Goal: Information Seeking & Learning: Learn about a topic

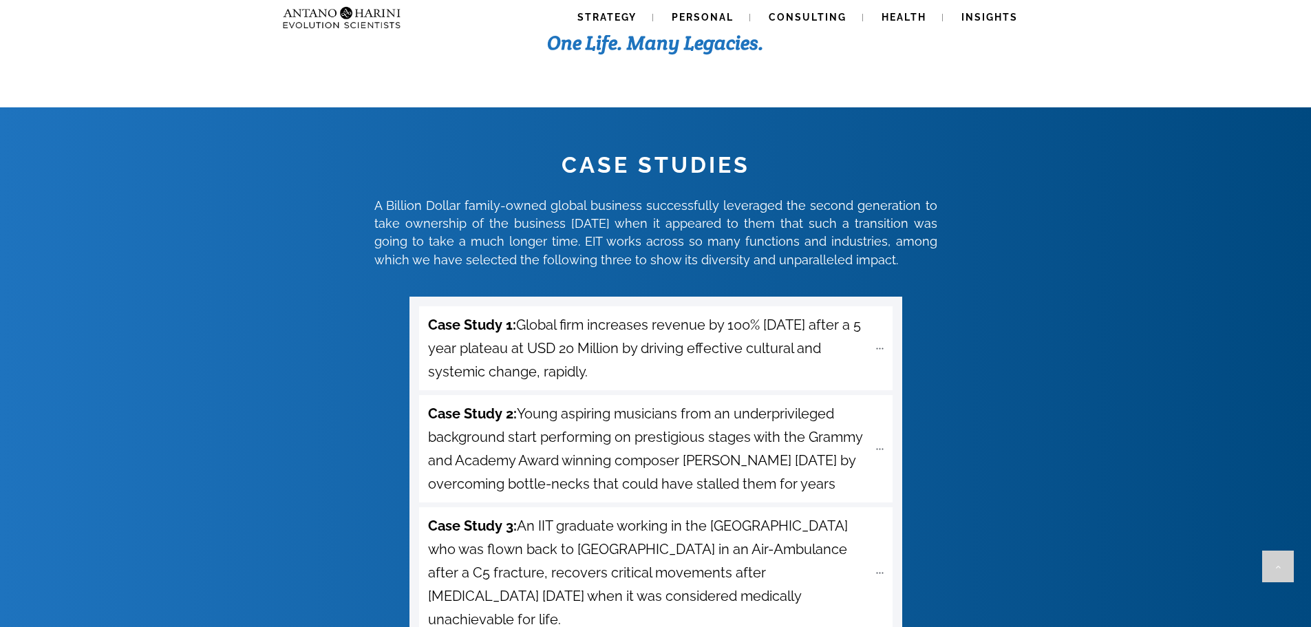
scroll to position [4724, 0]
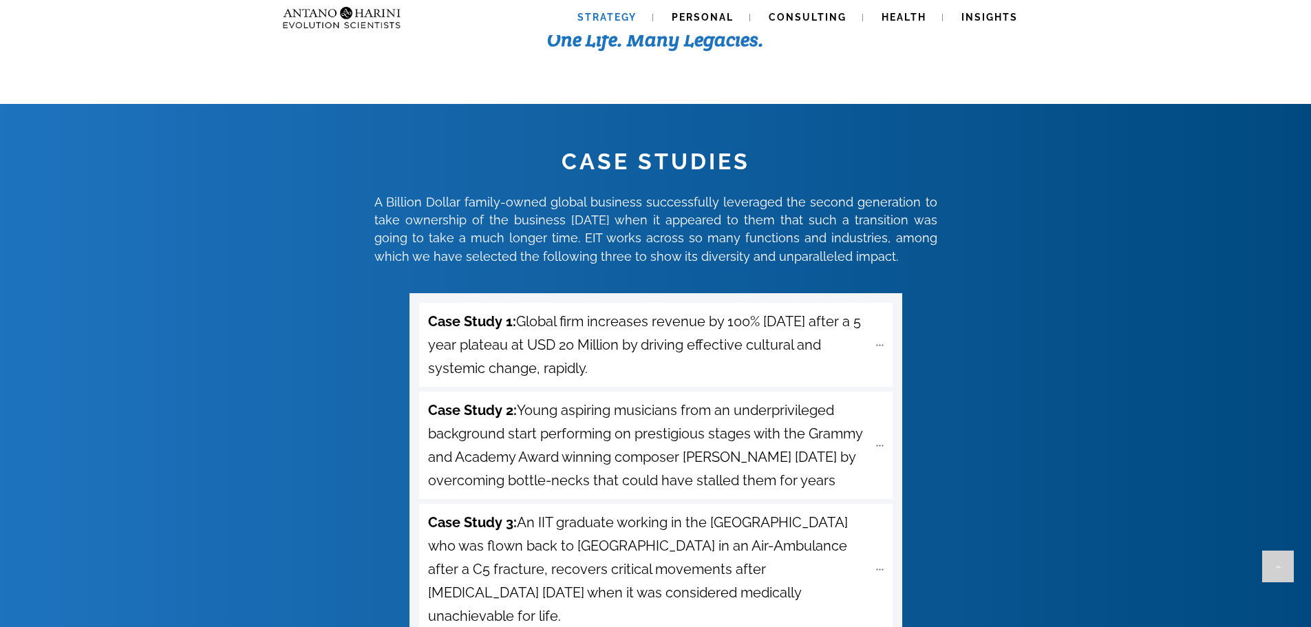
click at [610, 11] on link "Strategy" at bounding box center [607, 17] width 92 height 35
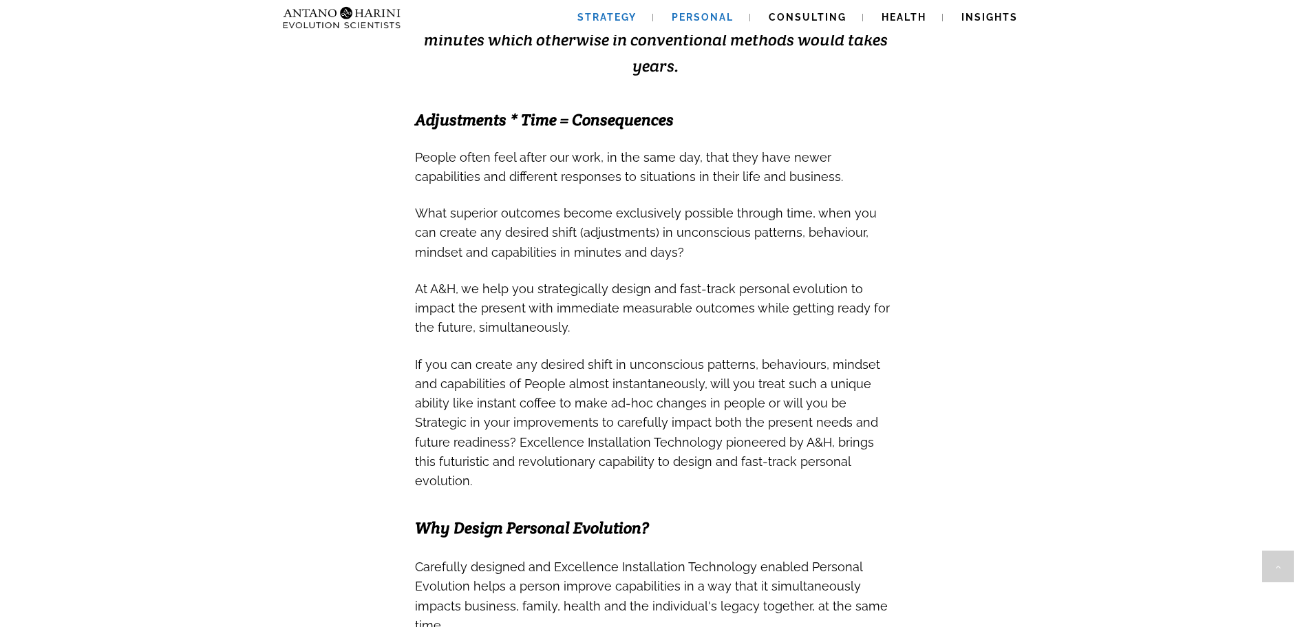
scroll to position [427, 0]
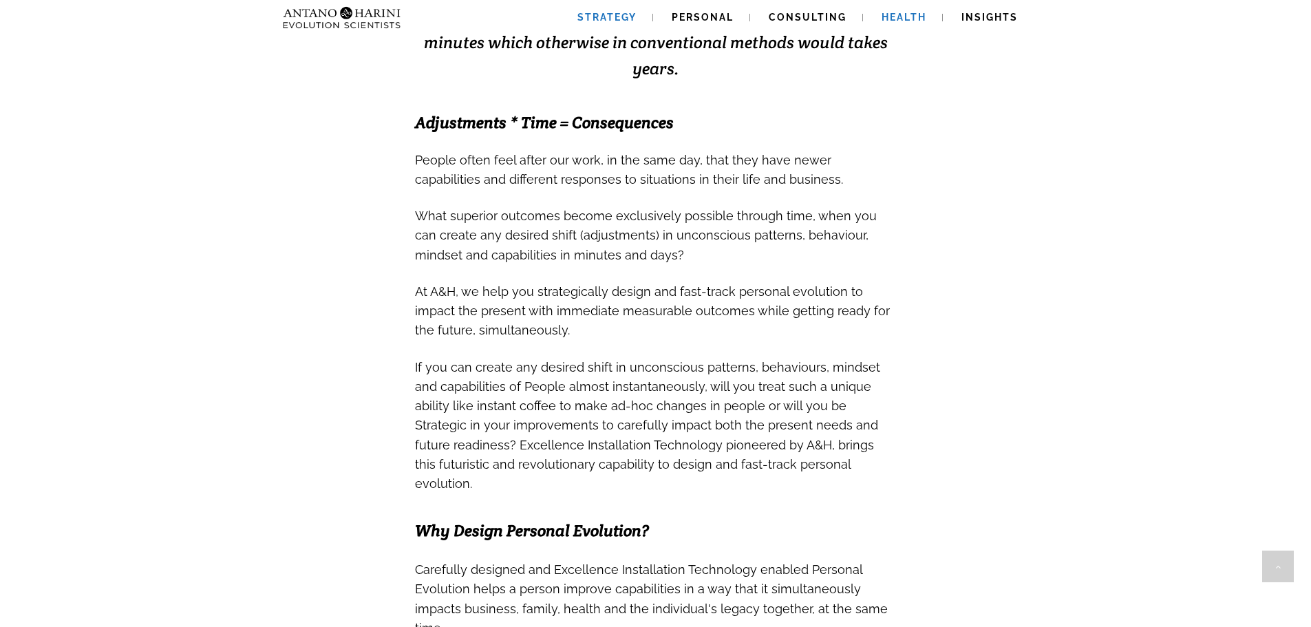
click at [891, 21] on span "Health" at bounding box center [903, 17] width 45 height 11
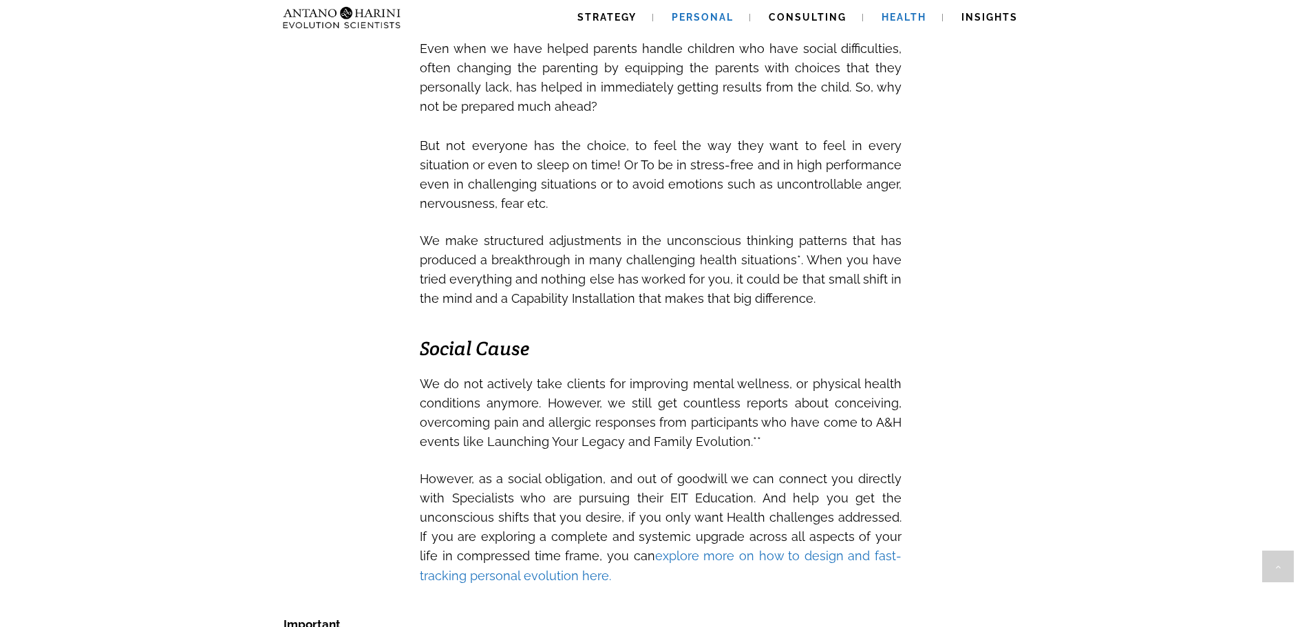
scroll to position [1862, 0]
click at [711, 14] on span "Personal" at bounding box center [703, 17] width 62 height 11
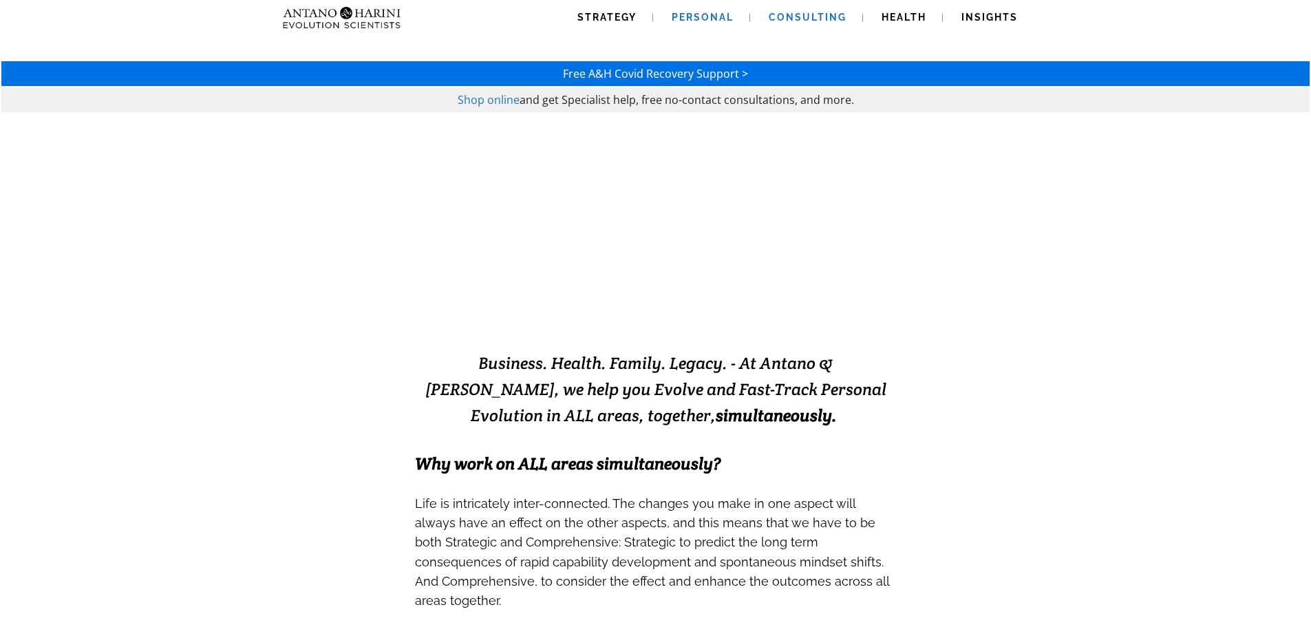
click at [797, 12] on span "Consulting" at bounding box center [808, 17] width 78 height 11
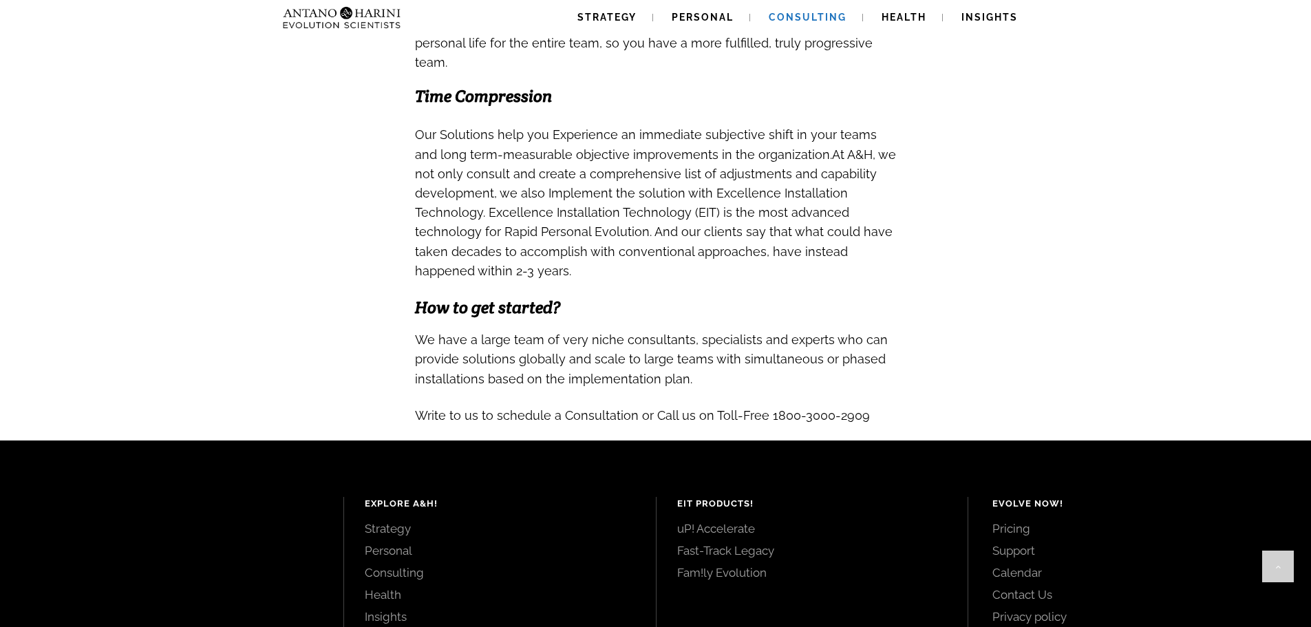
scroll to position [1281, 0]
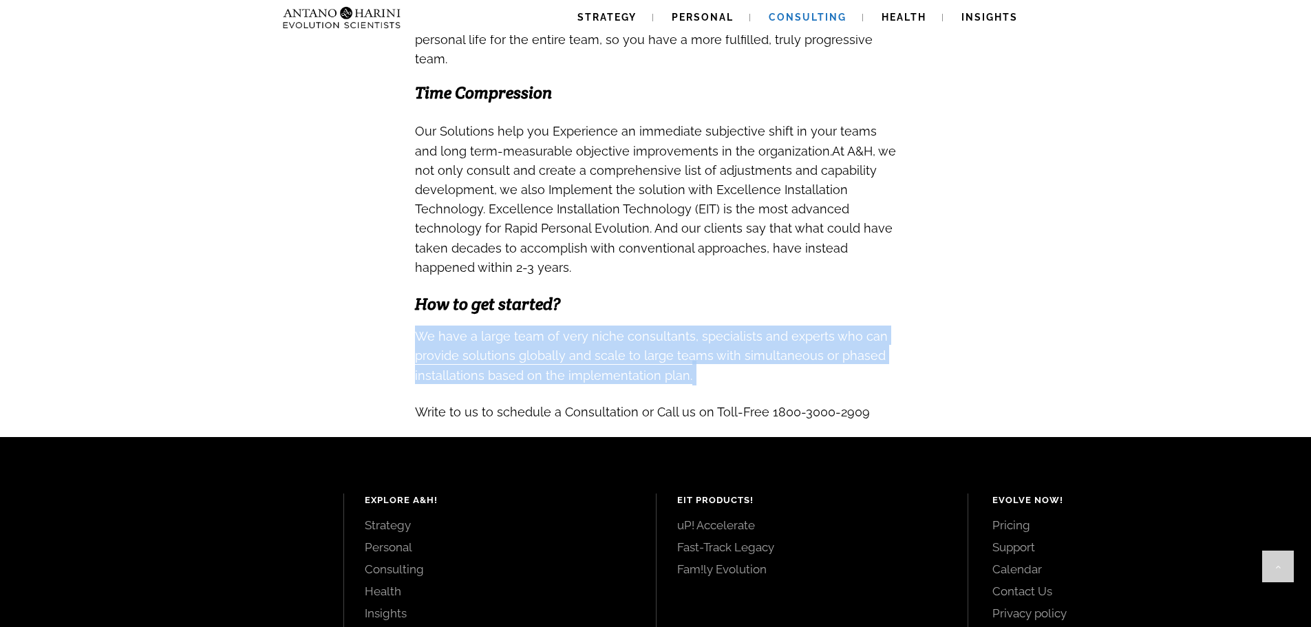
drag, startPoint x: 415, startPoint y: 316, endPoint x: 676, endPoint y: 368, distance: 266.6
click at [676, 368] on h3 "We have a large team of very niche consultants, specialists and experts who can…" at bounding box center [656, 372] width 482 height 95
click at [725, 361] on h3 "We have a large team of very niche consultants, specialists and experts who can…" at bounding box center [656, 372] width 482 height 95
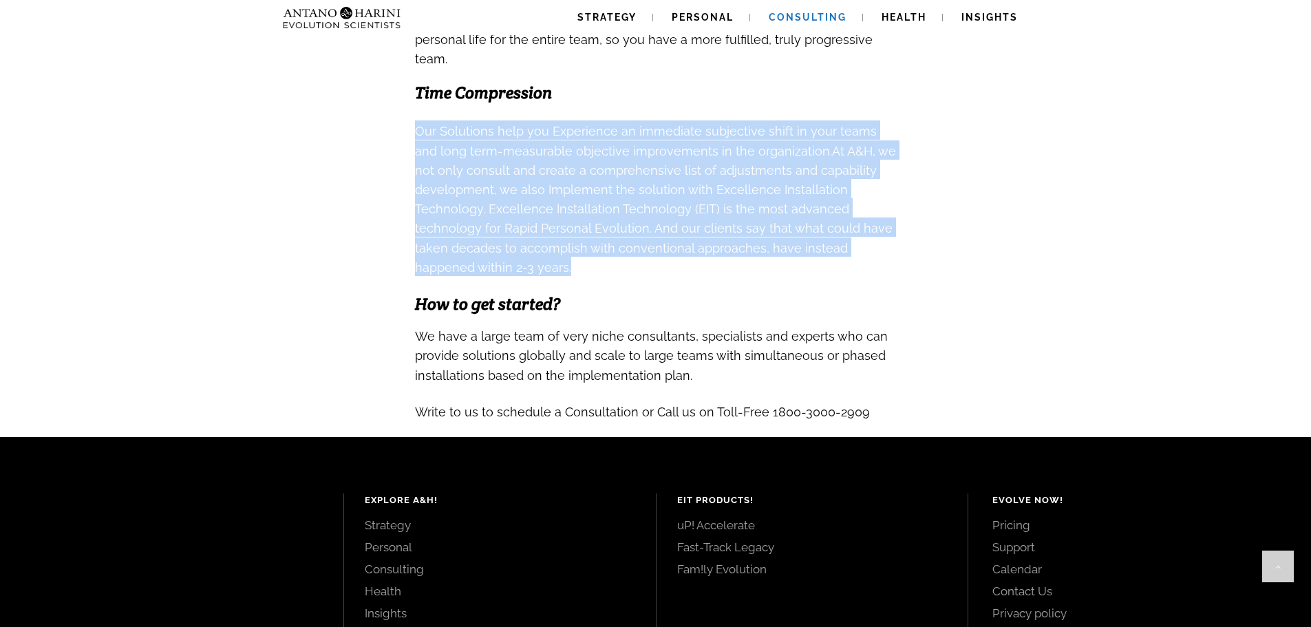
drag, startPoint x: 415, startPoint y: 116, endPoint x: 600, endPoint y: 247, distance: 227.0
click at [600, 247] on h3 "Our Solutions help you Experience an immediate subjective shift in your teams a…" at bounding box center [656, 198] width 482 height 156
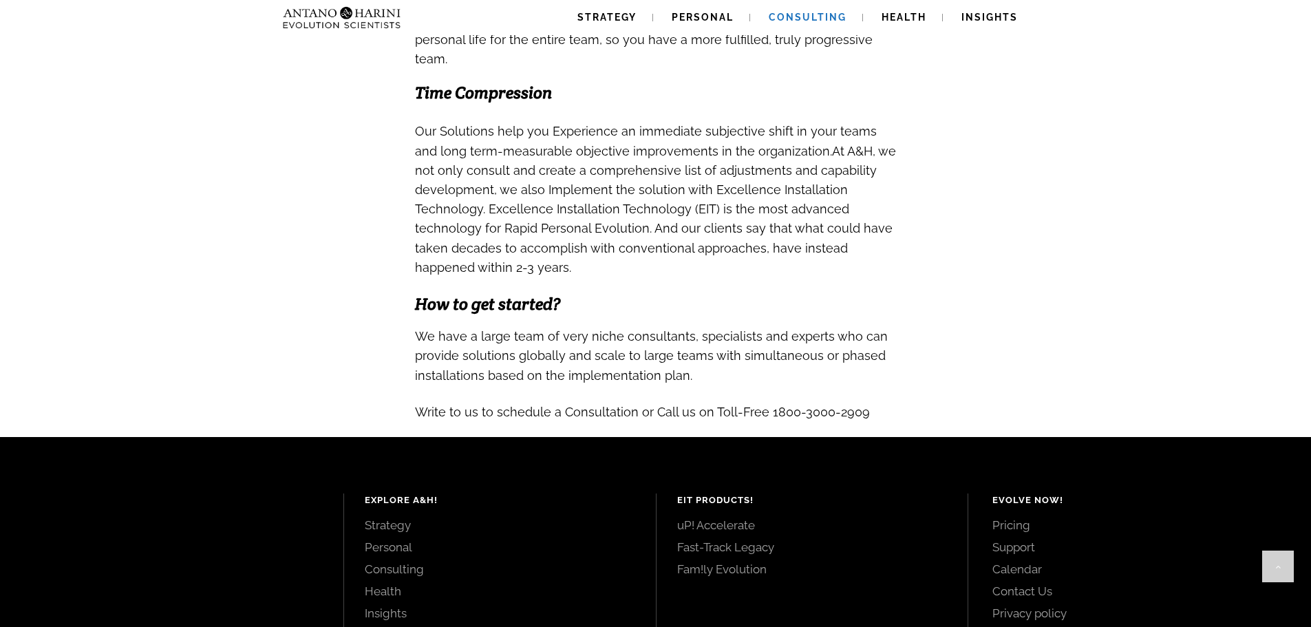
click at [594, 276] on h3 at bounding box center [656, 284] width 482 height 17
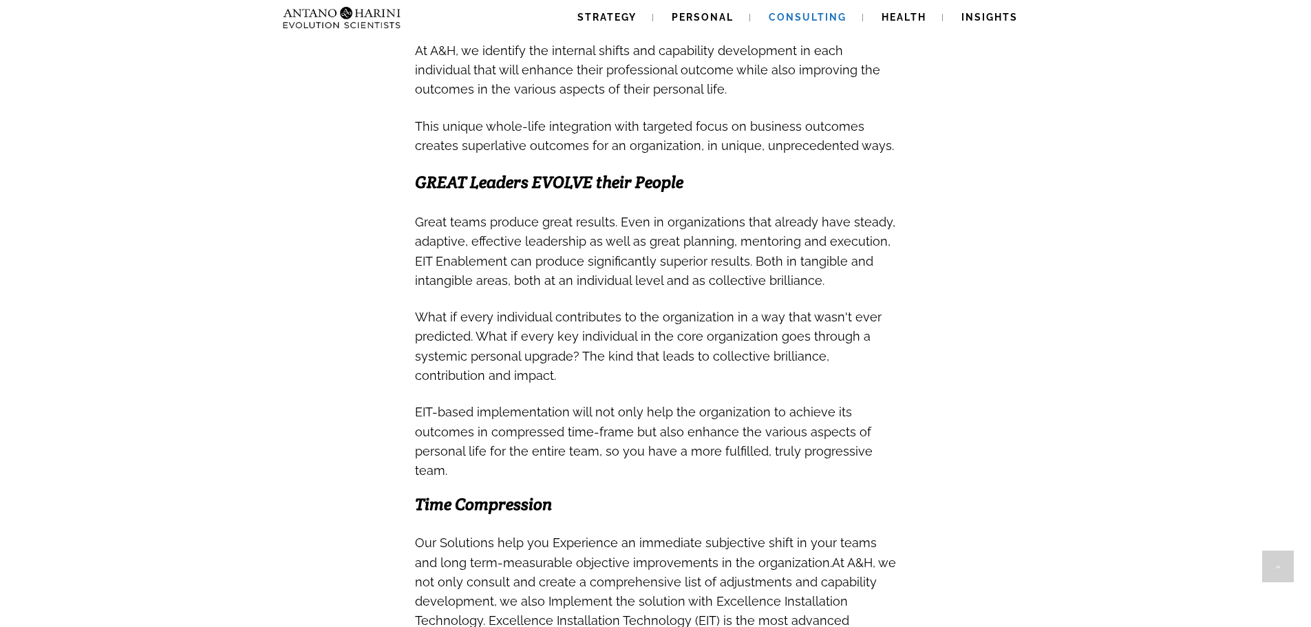
scroll to position [866, 0]
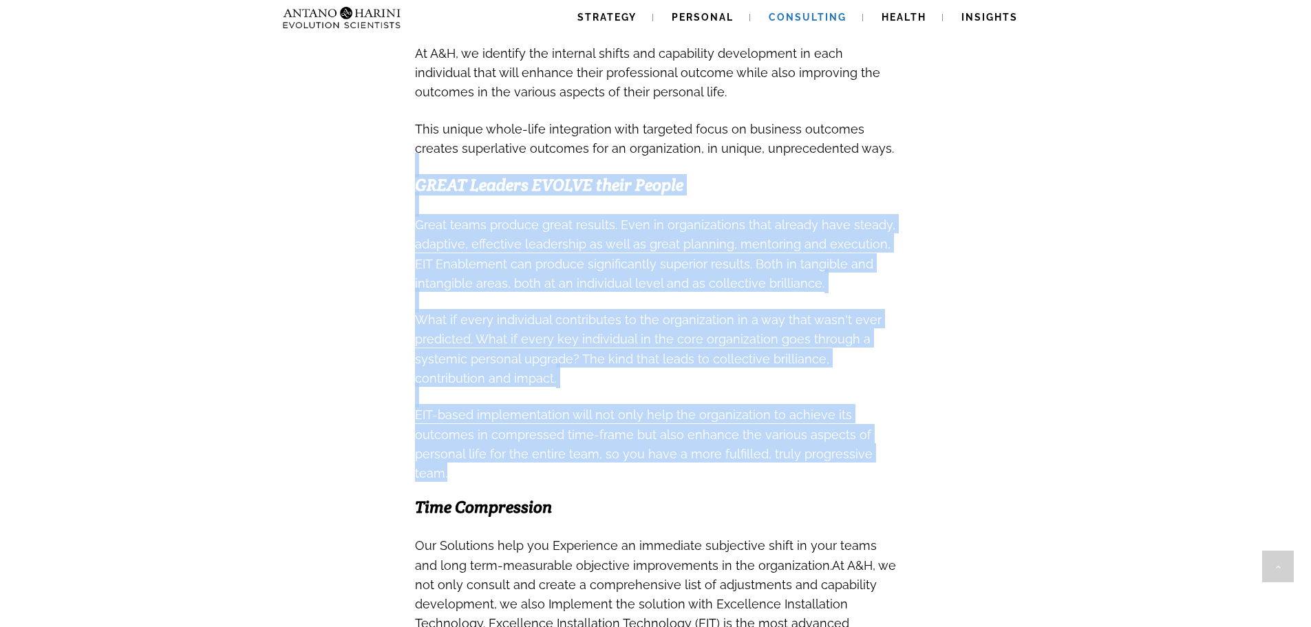
drag, startPoint x: 413, startPoint y: 174, endPoint x: 927, endPoint y: 445, distance: 581.1
click at [927, 445] on div "Free A&H Covid Recovery Support > Shop online and get Specialist help, free no-…" at bounding box center [655, 13] width 1311 height 1678
click at [936, 407] on div "Free A&H Covid Recovery Support > Shop online and get Specialist help, free no-…" at bounding box center [655, 13] width 1311 height 1678
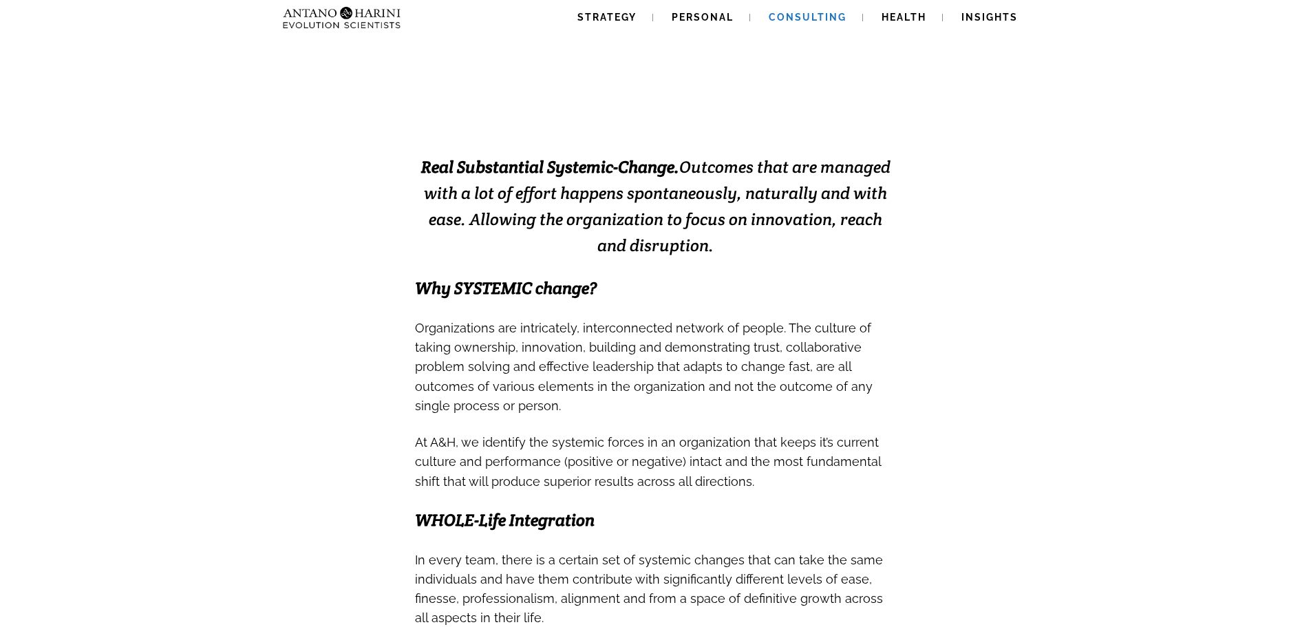
scroll to position [0, 0]
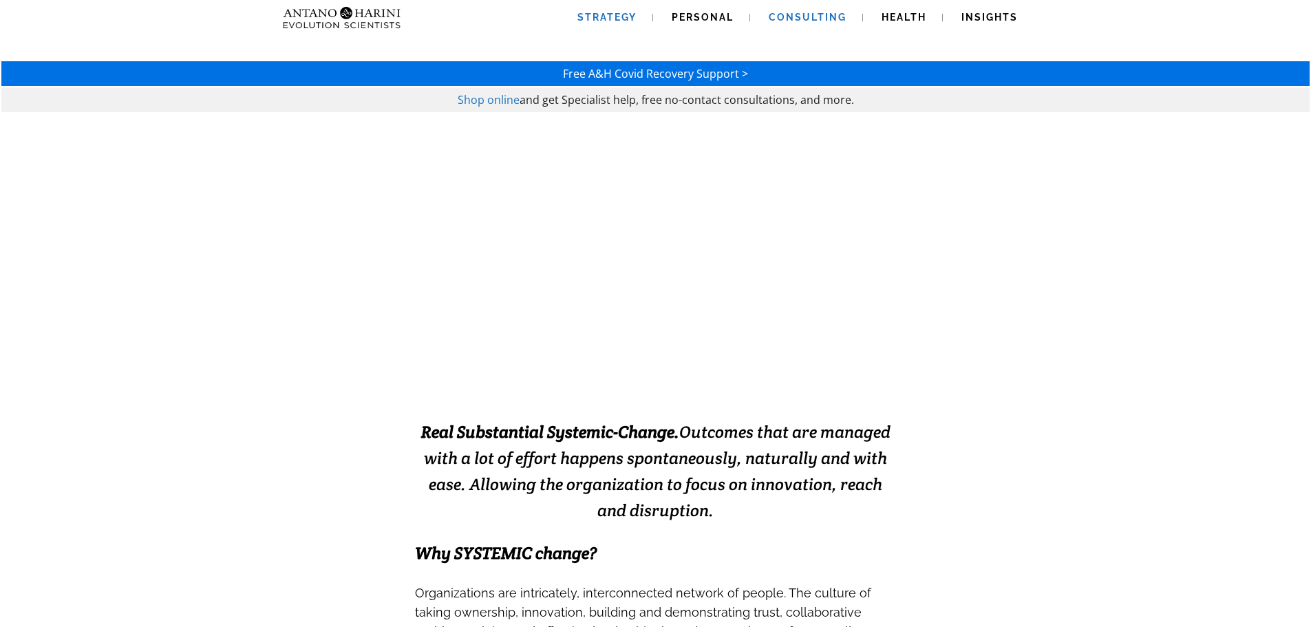
click at [608, 26] on link "Strategy" at bounding box center [607, 17] width 92 height 35
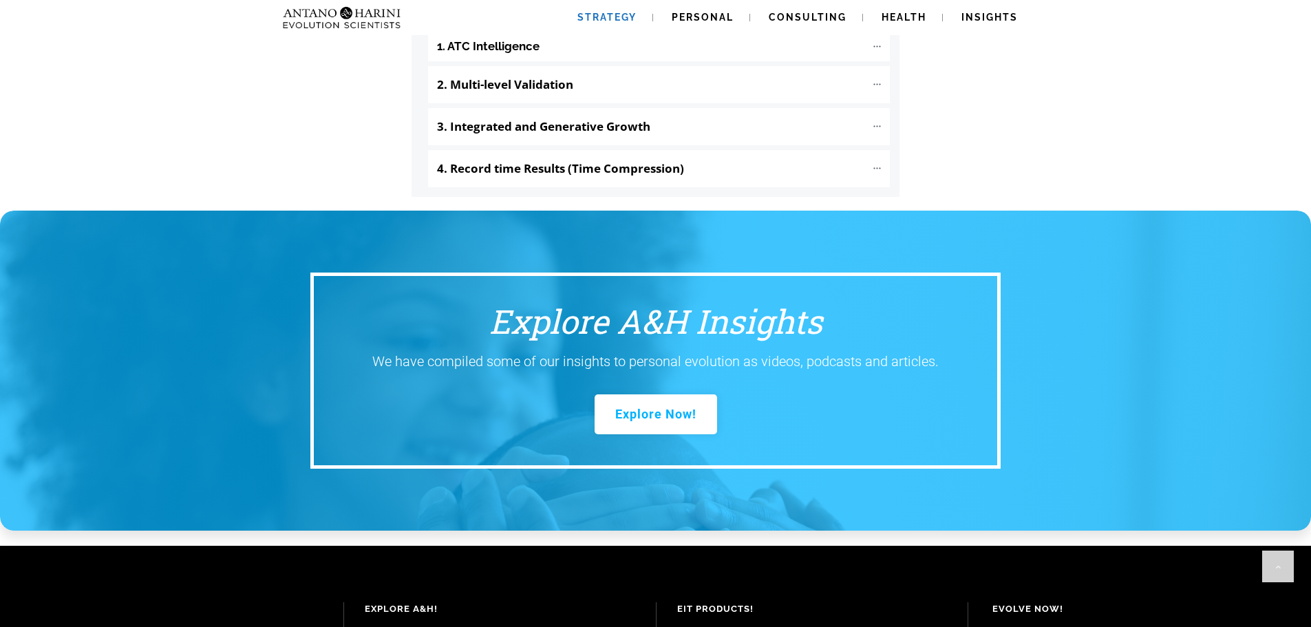
scroll to position [1842, 0]
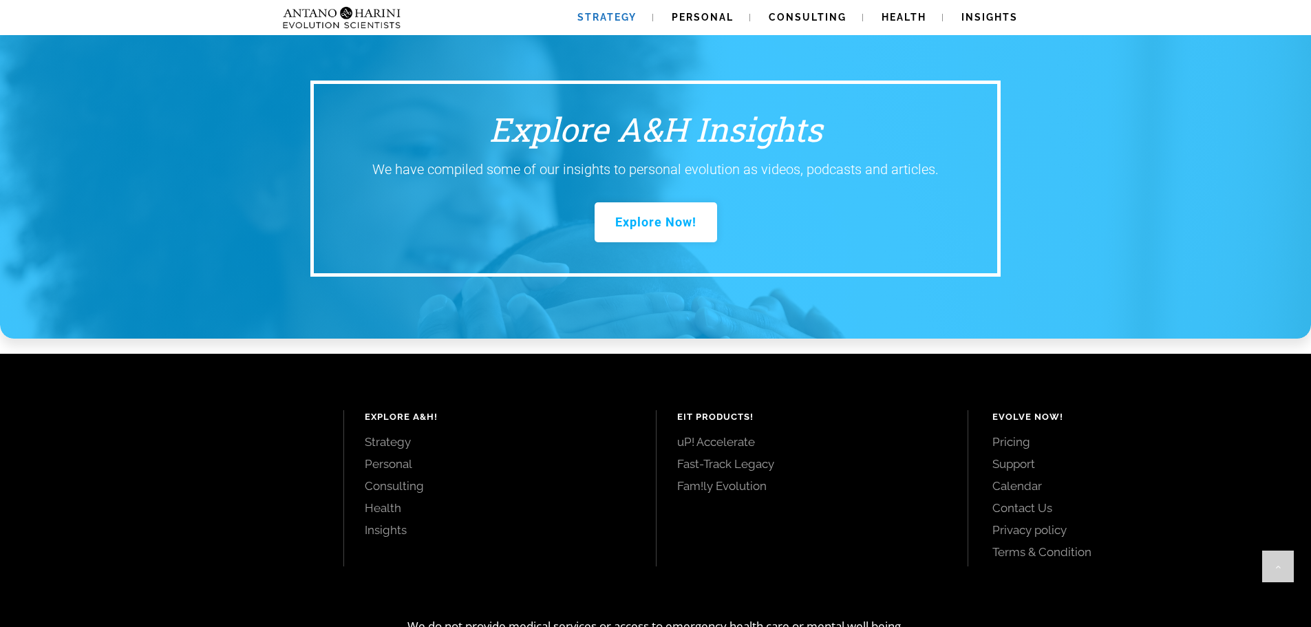
click at [1023, 434] on link "Pricing" at bounding box center [1136, 441] width 288 height 15
